Goal: Find specific page/section: Find specific page/section

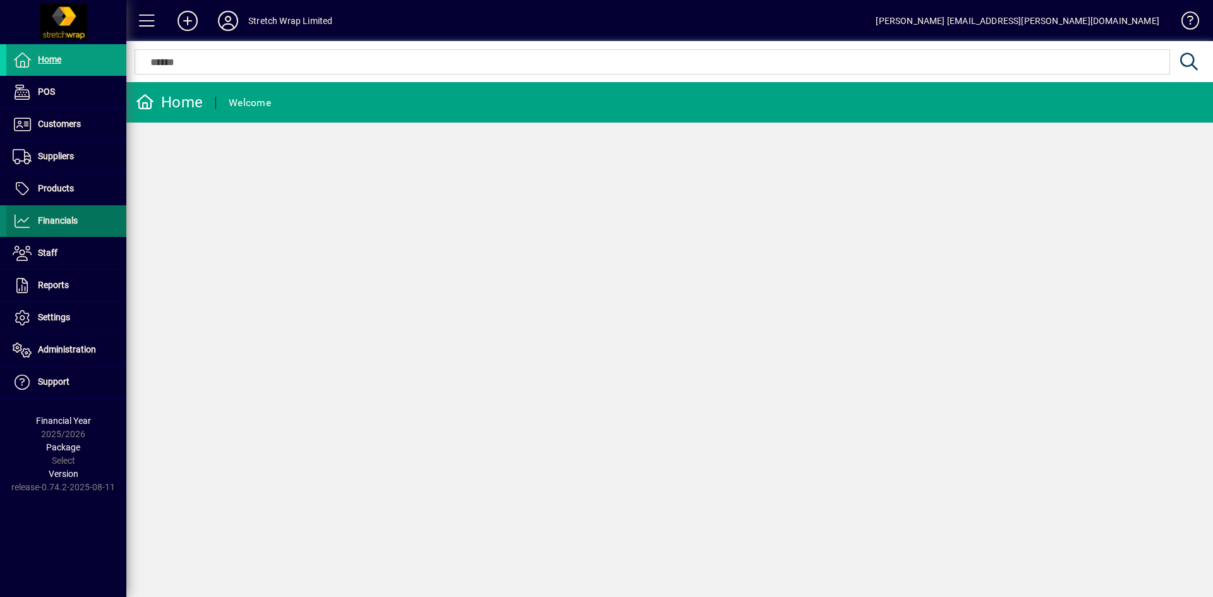
click at [57, 221] on span "Financials" at bounding box center [58, 220] width 40 height 10
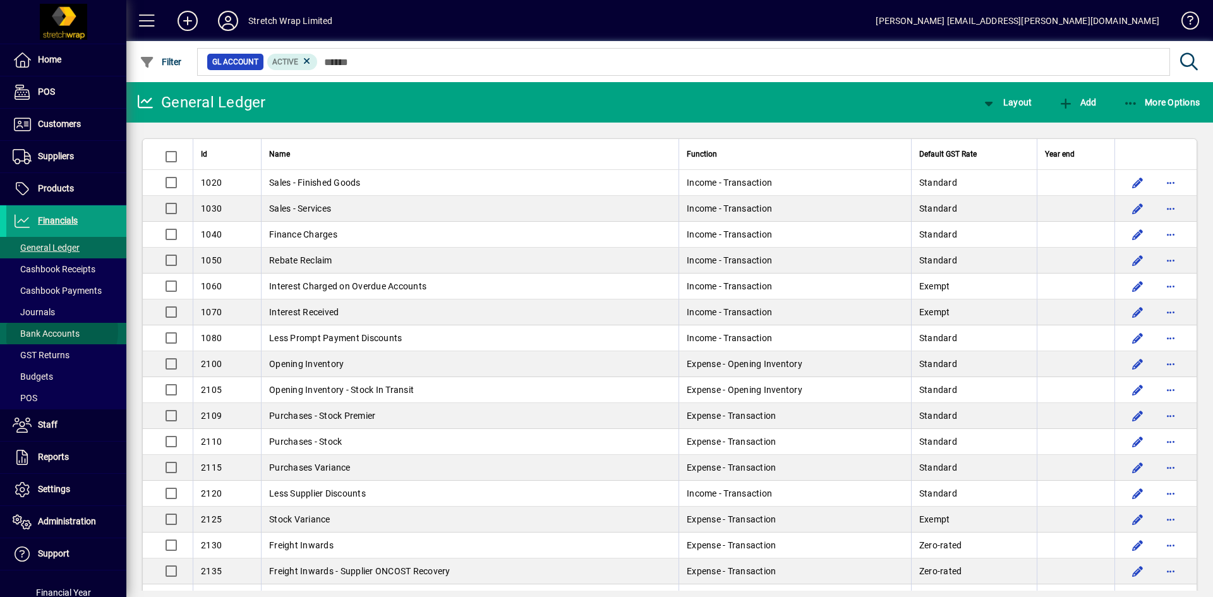
click at [61, 331] on span "Bank Accounts" at bounding box center [46, 333] width 67 height 10
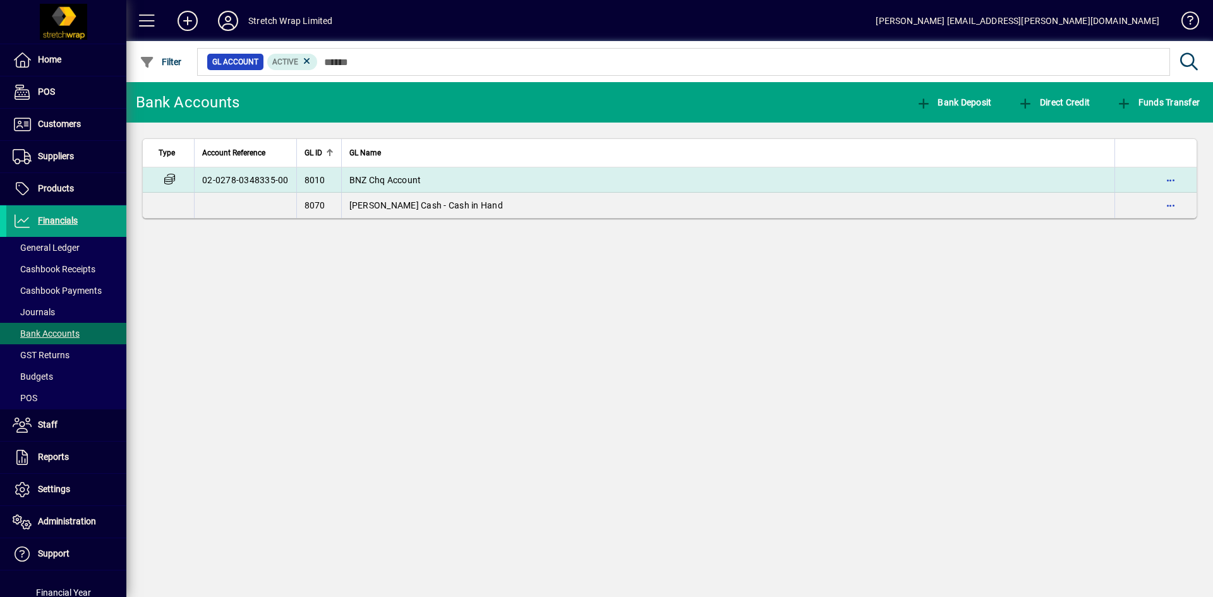
click at [393, 181] on span "BNZ Chq Account" at bounding box center [385, 180] width 72 height 10
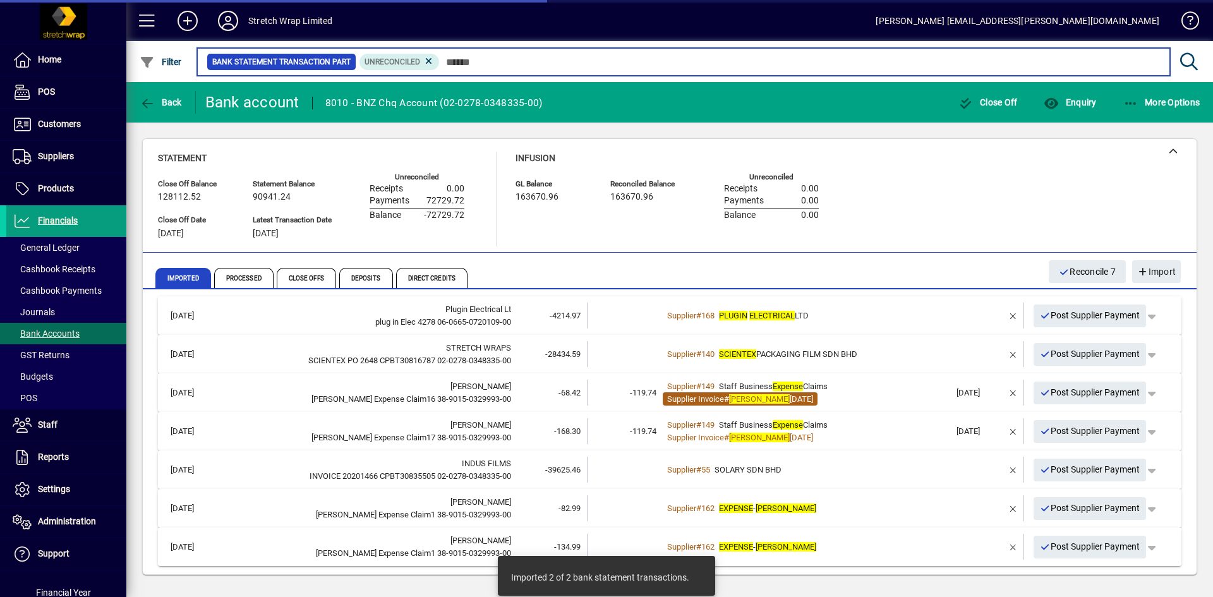
scroll to position [10, 0]
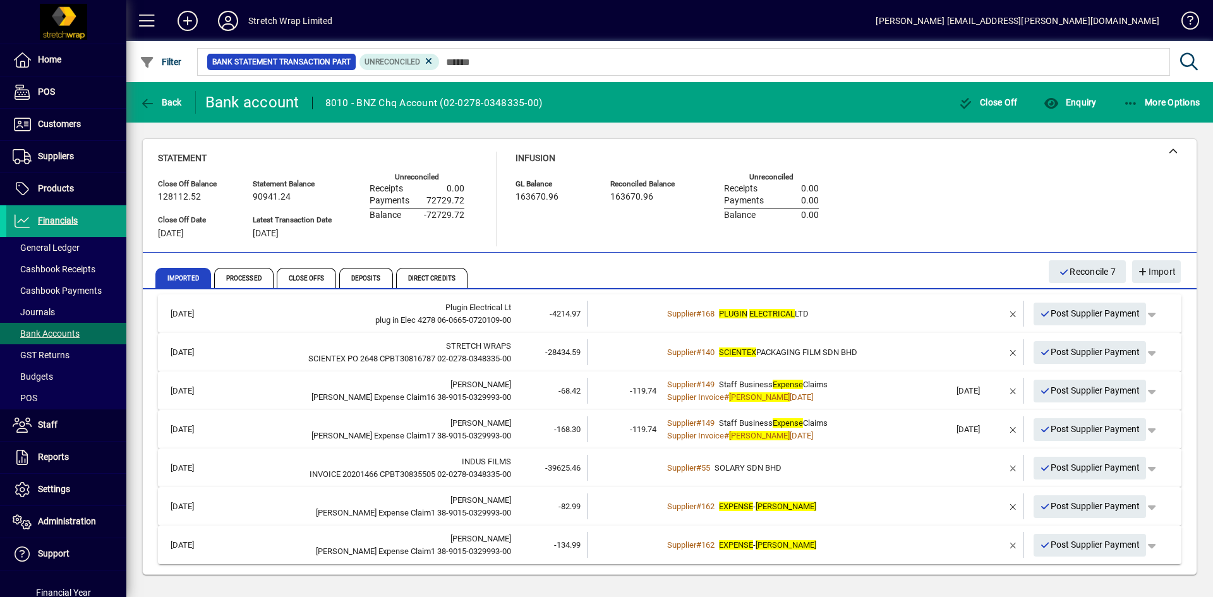
drag, startPoint x: 927, startPoint y: 205, endPoint x: 964, endPoint y: 178, distance: 46.1
click at [927, 205] on div "Statement Close Off Balance 128112.52 Close Off Date [DATE] Statement Balance 9…" at bounding box center [669, 199] width 1023 height 95
click at [227, 27] on icon at bounding box center [227, 21] width 25 height 20
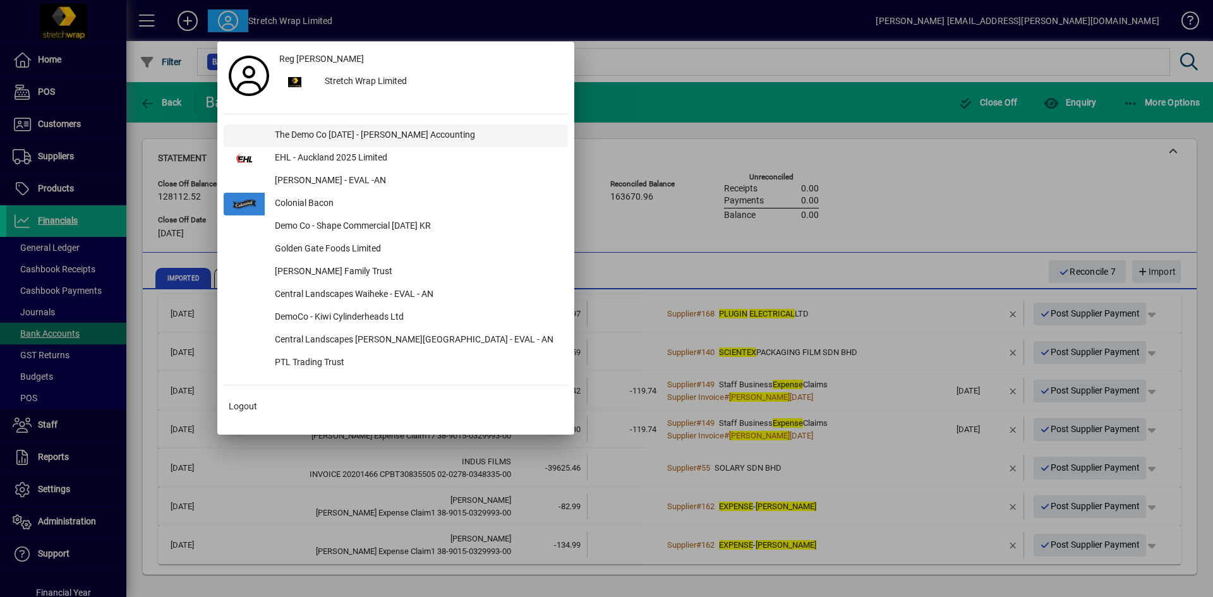
click at [318, 136] on div "The Demo Co [DATE] - [PERSON_NAME] Accounting" at bounding box center [416, 135] width 303 height 23
